Goal: Navigation & Orientation: Understand site structure

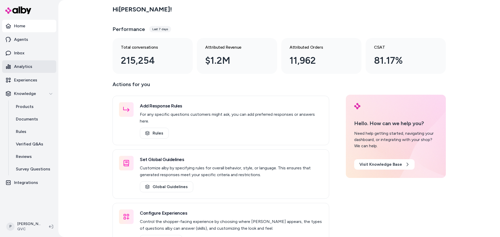
click at [19, 70] on link "Analytics" at bounding box center [29, 66] width 54 height 13
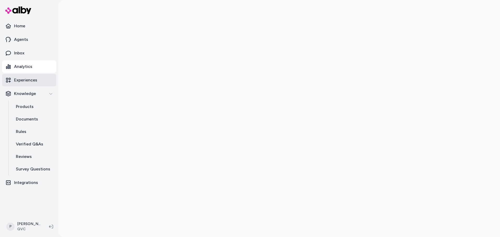
click at [19, 79] on p "Experiences" at bounding box center [25, 80] width 23 height 6
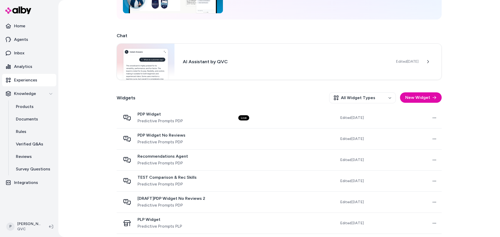
scroll to position [78, 0]
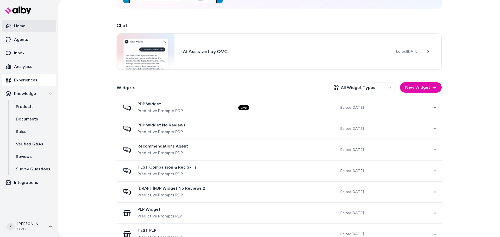
click at [23, 30] on link "Home" at bounding box center [29, 26] width 54 height 13
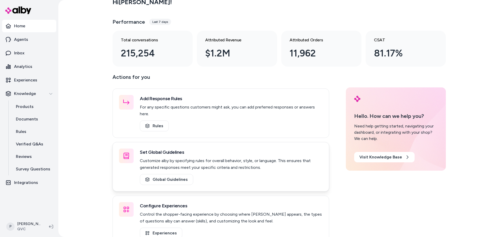
scroll to position [14, 0]
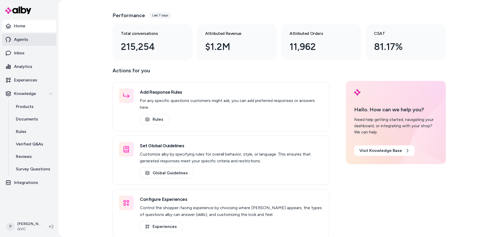
click at [22, 37] on p "Agents" at bounding box center [21, 39] width 14 height 6
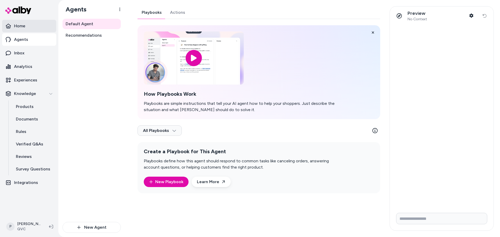
click at [23, 27] on p "Home" at bounding box center [19, 26] width 11 height 6
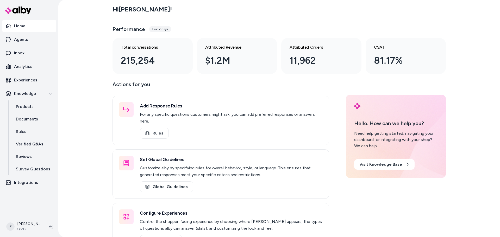
scroll to position [14, 0]
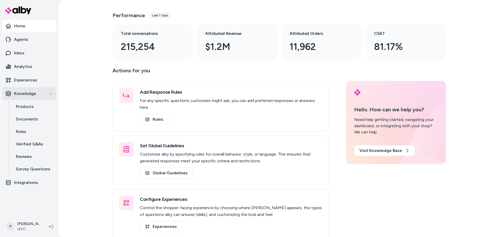
click at [29, 94] on p "Knowledge" at bounding box center [25, 94] width 22 height 6
click at [26, 106] on p "Products" at bounding box center [25, 107] width 18 height 6
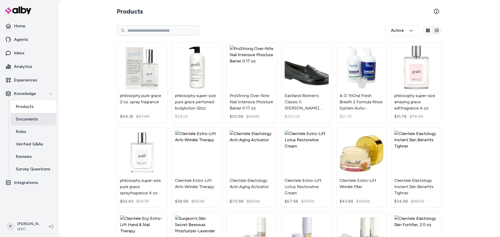
click at [17, 117] on p "Documents" at bounding box center [27, 119] width 22 height 6
click at [16, 66] on p "Analytics" at bounding box center [23, 67] width 18 height 6
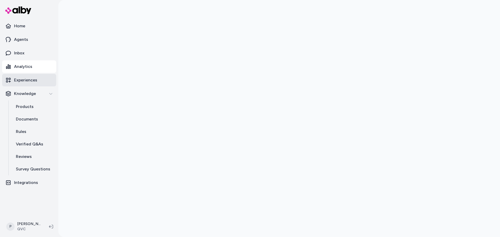
click at [21, 81] on p "Experiences" at bounding box center [25, 80] width 23 height 6
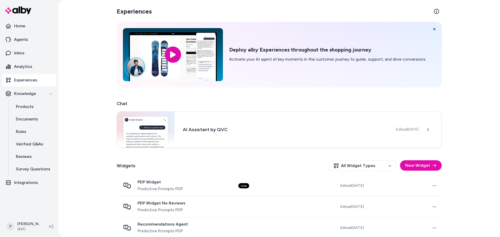
click at [21, 81] on p "Experiences" at bounding box center [25, 80] width 23 height 6
click at [20, 67] on p "Analytics" at bounding box center [23, 67] width 18 height 6
